Goal: Find specific page/section: Find specific page/section

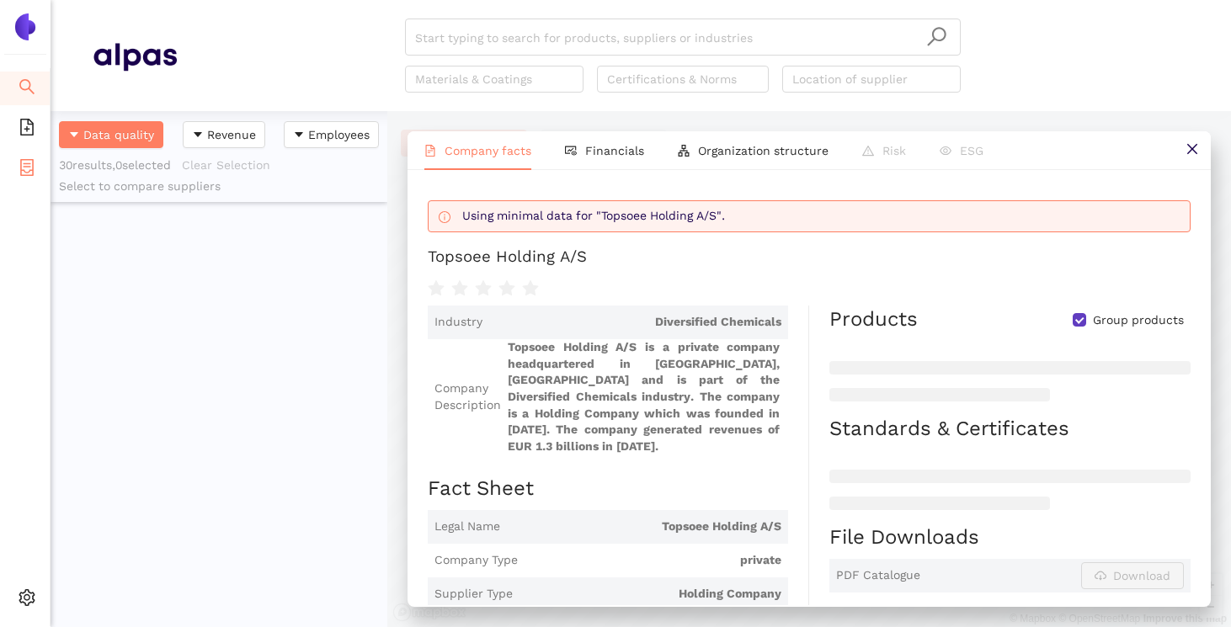
scroll to position [516, 337]
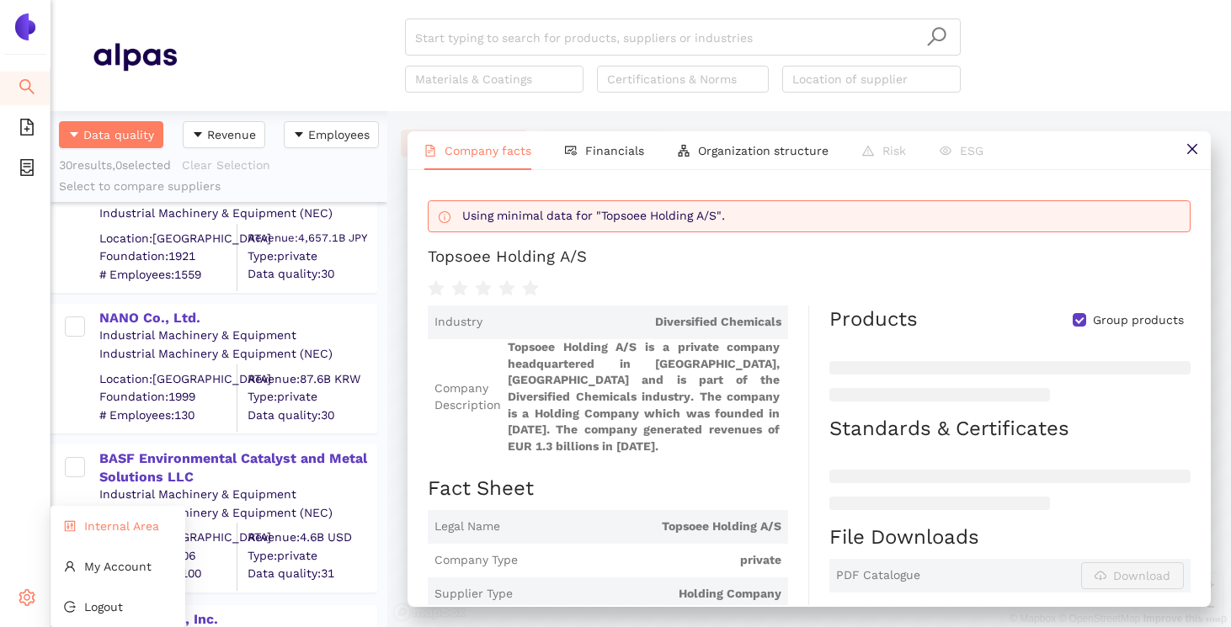
click at [97, 530] on span "Internal Area" at bounding box center [121, 526] width 75 height 13
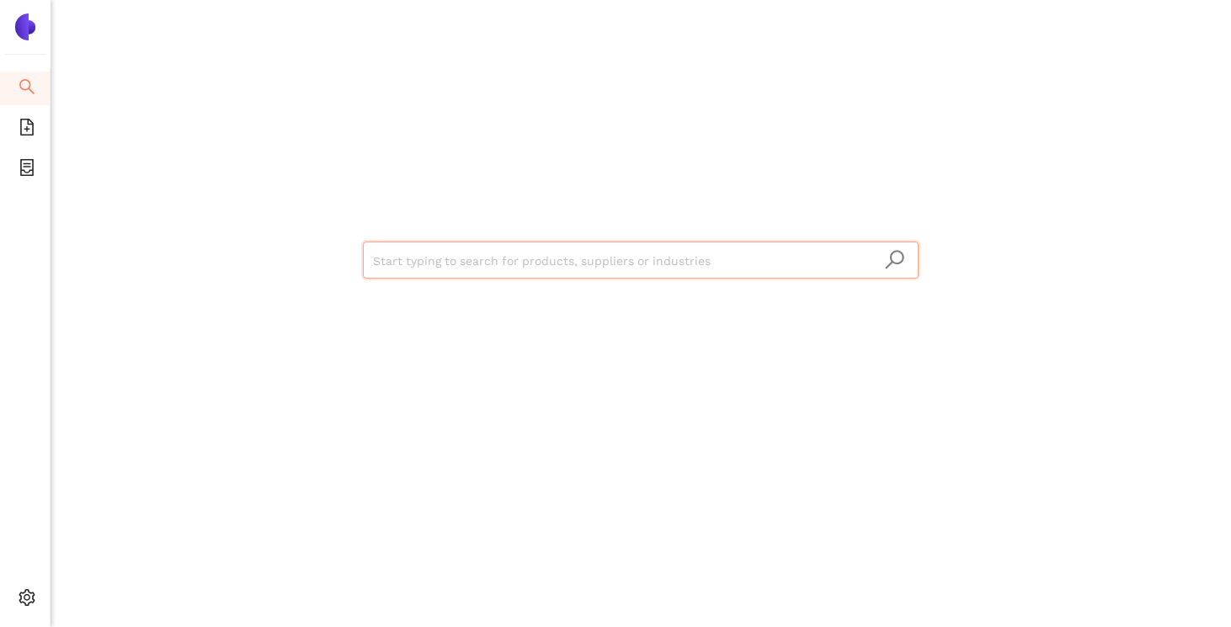
click at [505, 258] on input "search" at bounding box center [641, 261] width 536 height 37
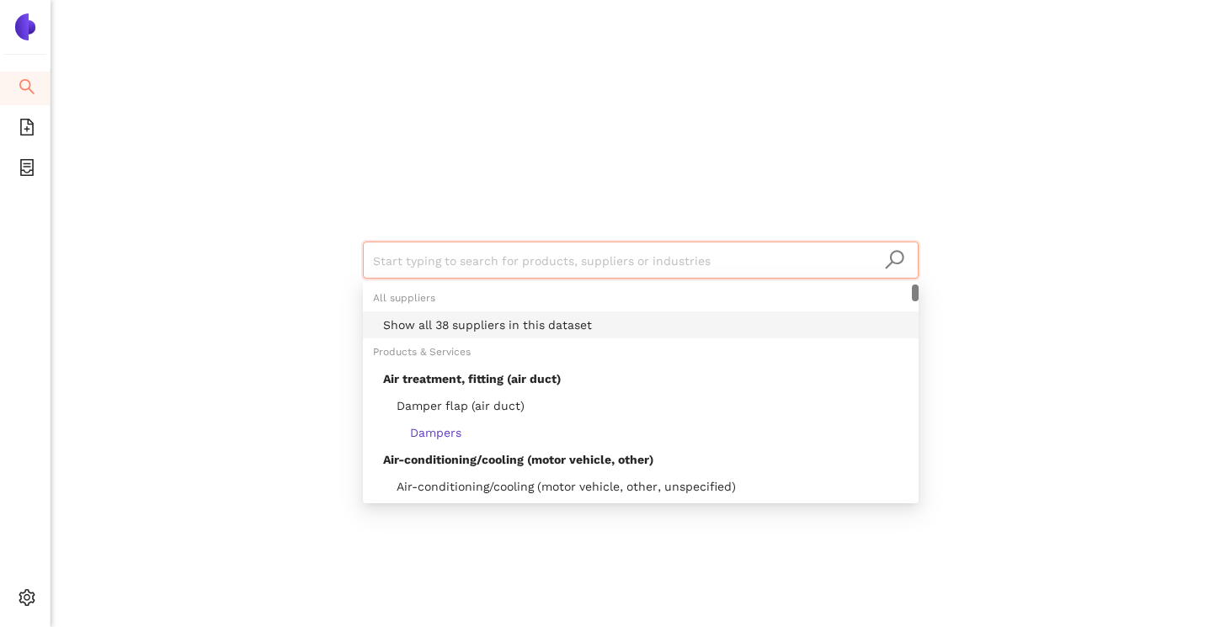
click at [474, 334] on div "Show all 38 suppliers in this dataset" at bounding box center [641, 325] width 556 height 27
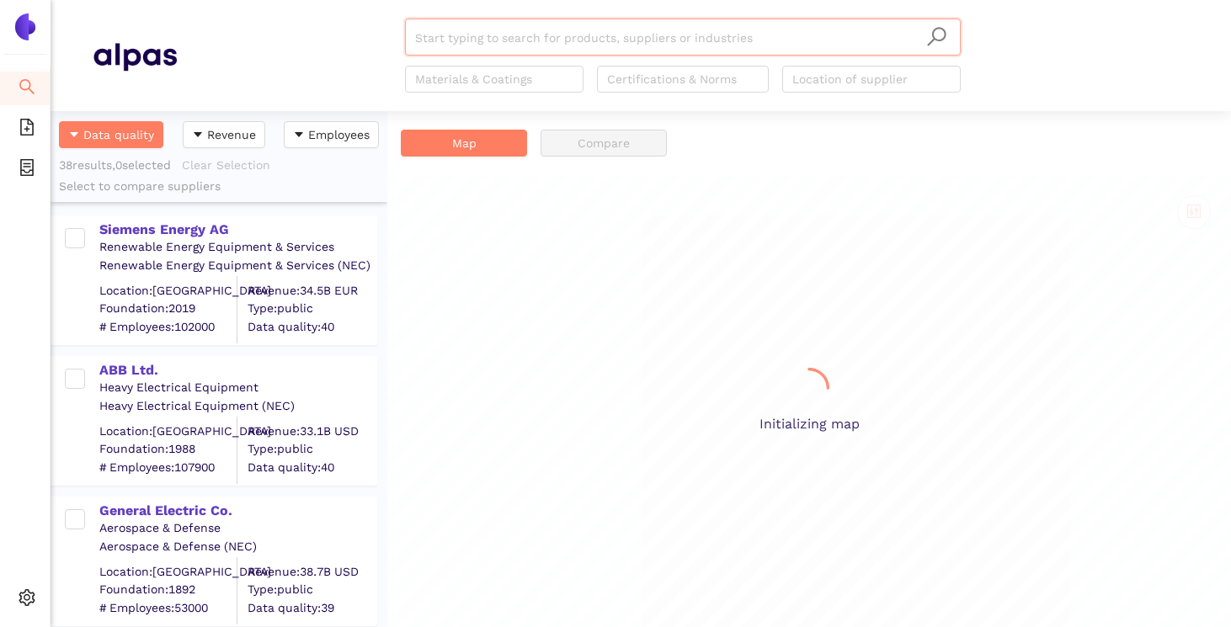
scroll to position [516, 337]
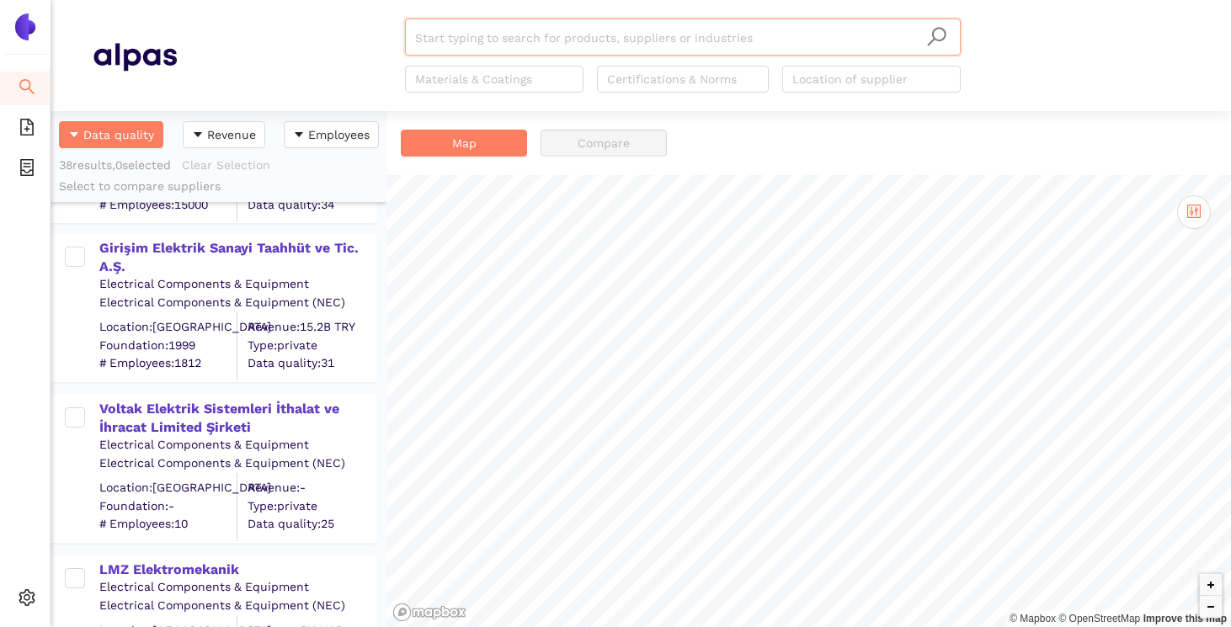
scroll to position [2855, 0]
